Goal: Task Accomplishment & Management: Manage account settings

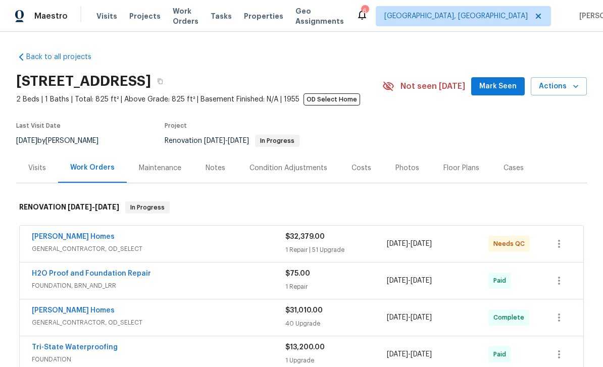
click at [510, 82] on span "Mark Seen" at bounding box center [497, 86] width 37 height 13
click at [406, 168] on div "Photos" at bounding box center [407, 168] width 24 height 10
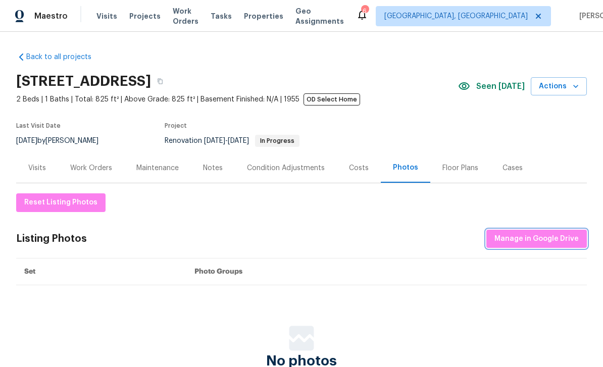
click at [532, 245] on button "Manage in Google Drive" at bounding box center [536, 239] width 100 height 19
click at [103, 173] on div "Work Orders" at bounding box center [91, 168] width 42 height 10
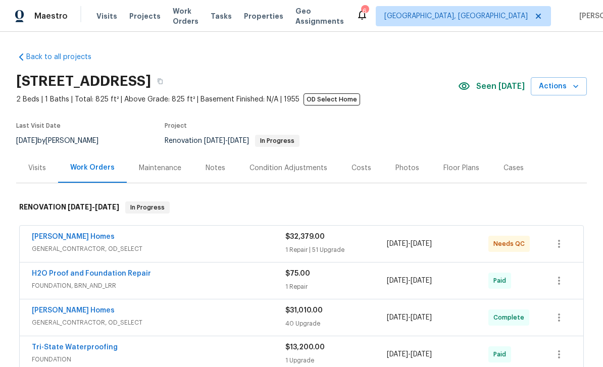
click at [210, 246] on span "GENERAL_CONTRACTOR, OD_SELECT" at bounding box center [158, 249] width 253 height 10
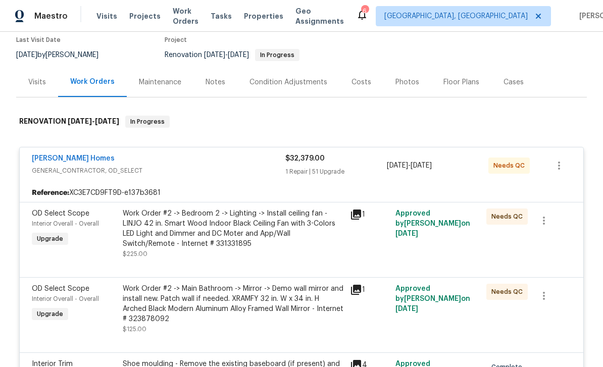
scroll to position [89, 0]
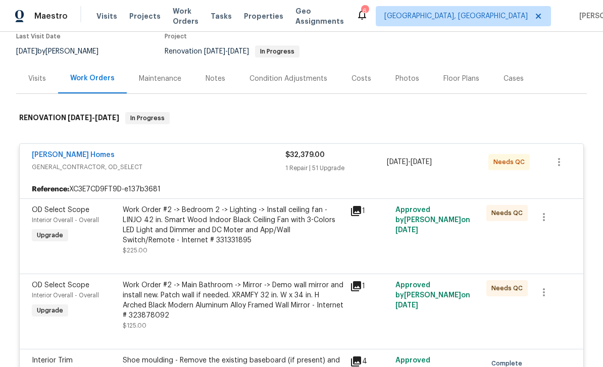
click at [275, 232] on div "Work Order #2 -> Bedroom 2 -> Lighting -> Install ceiling fan - LINJO 42 in. Sm…" at bounding box center [233, 225] width 221 height 40
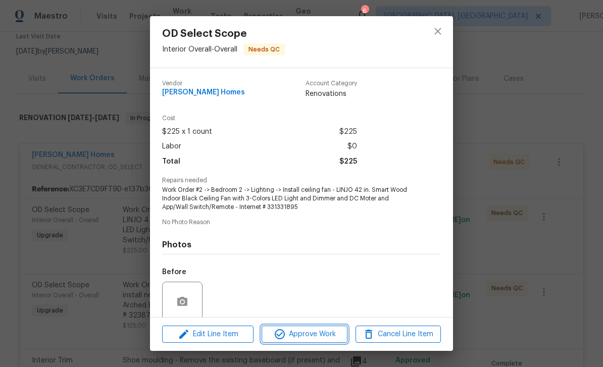
click at [317, 341] on button "Approve Work" at bounding box center [303, 334] width 85 height 18
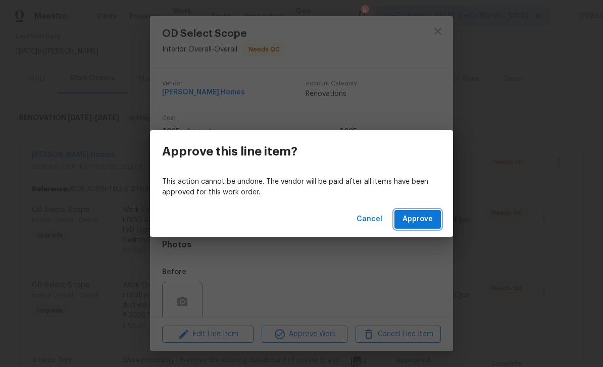
click at [397, 211] on button "Approve" at bounding box center [417, 219] width 46 height 19
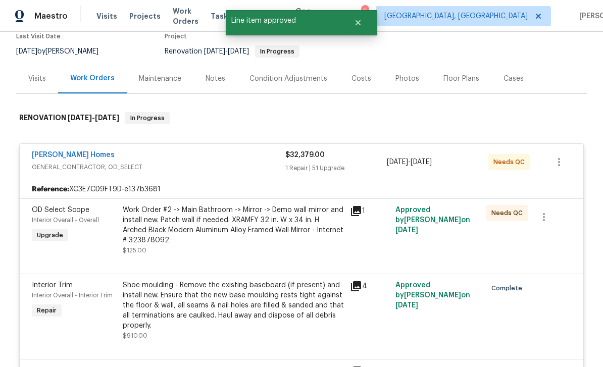
click at [306, 236] on div "Work Order #2 -> Main Bathroom -> Mirror -> Demo wall mirror and install new. P…" at bounding box center [233, 225] width 221 height 40
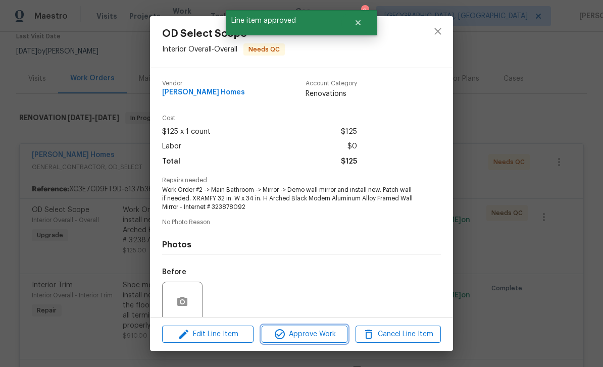
click at [320, 333] on span "Approve Work" at bounding box center [303, 334] width 79 height 13
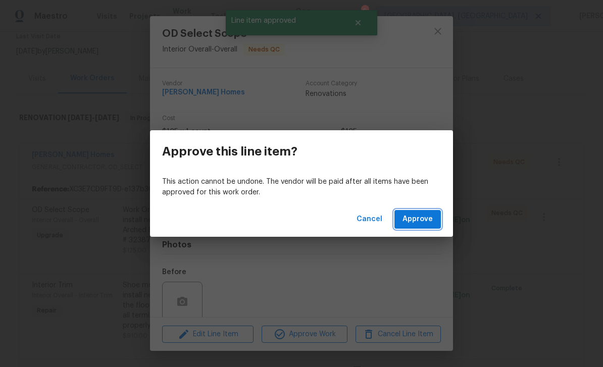
click at [412, 213] on span "Approve" at bounding box center [417, 219] width 30 height 13
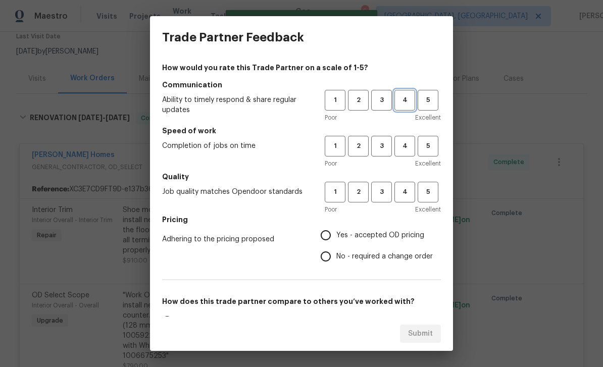
click at [407, 105] on span "4" at bounding box center [404, 100] width 19 height 12
click at [406, 150] on span "4" at bounding box center [404, 146] width 19 height 12
click at [409, 194] on span "4" at bounding box center [404, 192] width 19 height 12
click at [336, 232] on input "Yes - accepted OD pricing" at bounding box center [325, 235] width 21 height 21
radio input "true"
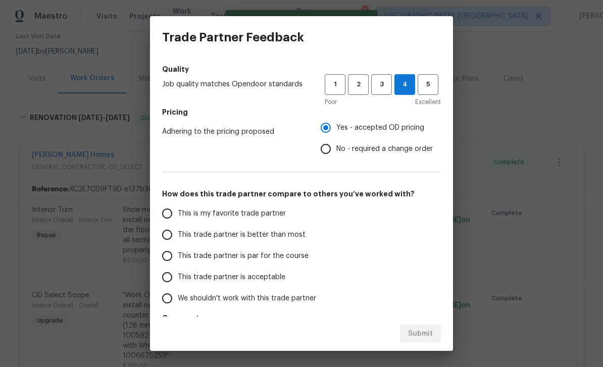
scroll to position [121, 0]
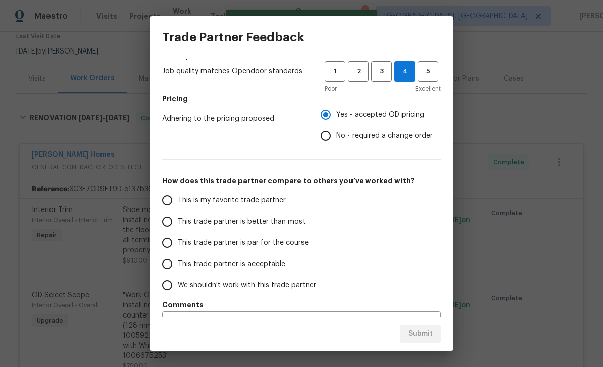
click at [322, 225] on div "This is my favorite trade partner This trade partner is better than most This t…" at bounding box center [301, 243] width 279 height 106
click at [312, 216] on label "This trade partner is better than most" at bounding box center [235, 221] width 159 height 21
click at [178, 216] on input "This trade partner is better than most" at bounding box center [166, 221] width 21 height 21
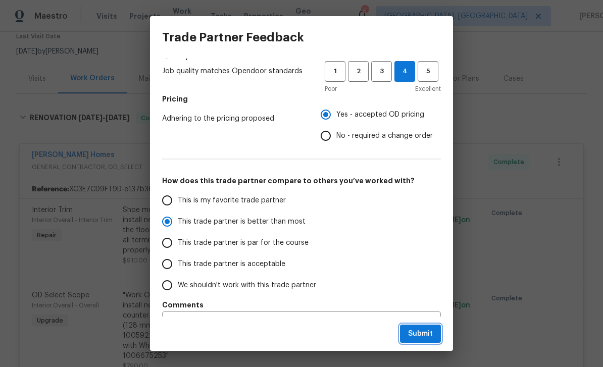
click at [432, 328] on button "Submit" at bounding box center [420, 333] width 41 height 19
radio input "true"
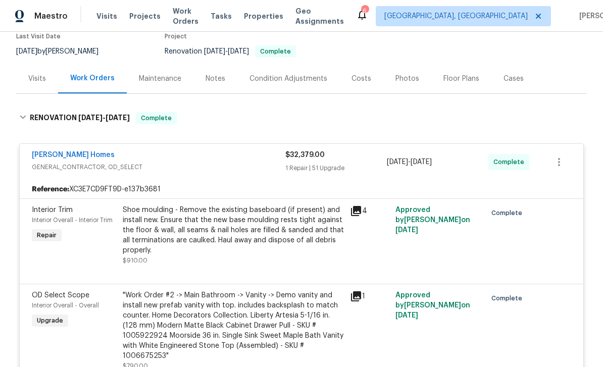
radio input "false"
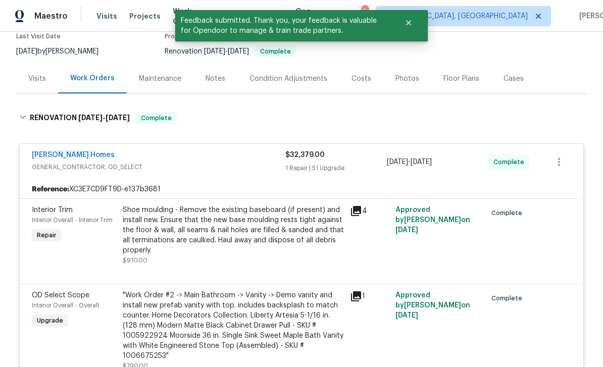
click at [159, 82] on div "Maintenance" at bounding box center [160, 79] width 42 height 10
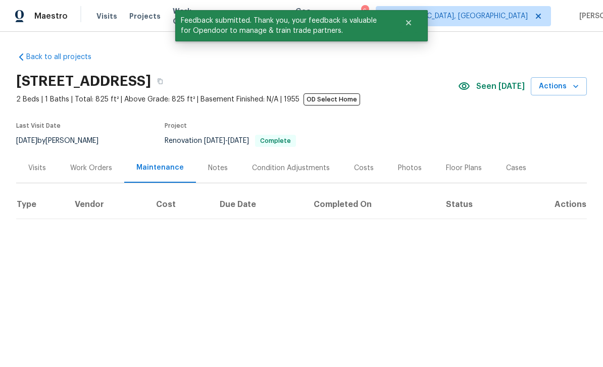
click at [151, 83] on h2 "[STREET_ADDRESS]" at bounding box center [83, 81] width 135 height 10
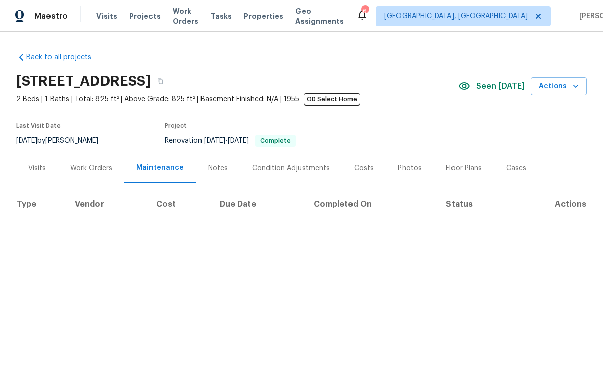
click at [88, 171] on div "Work Orders" at bounding box center [91, 168] width 42 height 10
